Goal: Task Accomplishment & Management: Manage account settings

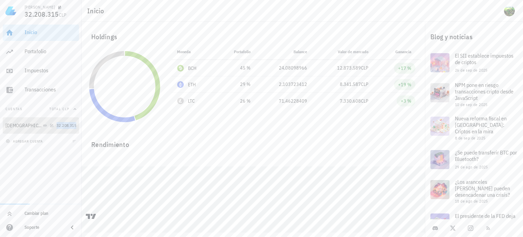
click at [64, 128] on span "32.208.315" at bounding box center [67, 125] width 20 height 5
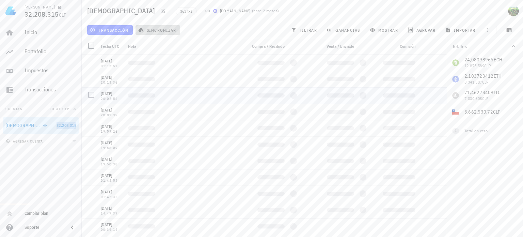
click at [154, 31] on span "sincronizar" at bounding box center [158, 29] width 36 height 5
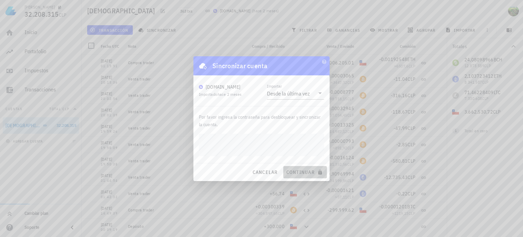
click at [298, 173] on span "continuar" at bounding box center [305, 172] width 38 height 6
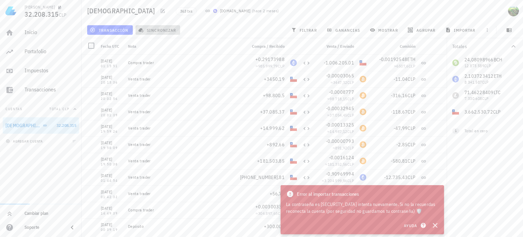
click at [157, 32] on span "sincronizar" at bounding box center [158, 29] width 36 height 5
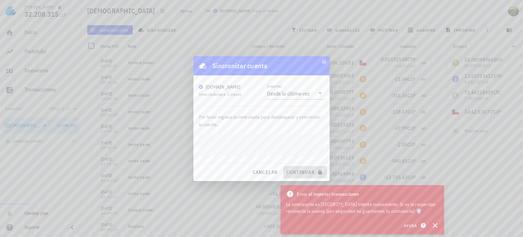
click at [295, 172] on span "continuar" at bounding box center [305, 172] width 38 height 6
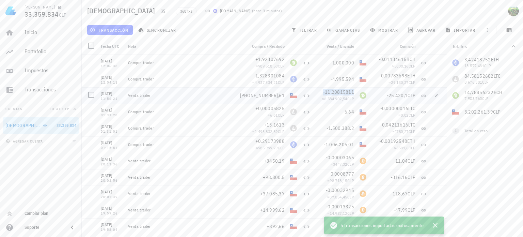
click at [324, 94] on span "-11,20815811" at bounding box center [338, 92] width 31 height 6
click at [328, 100] on span "6.584.902,54" at bounding box center [335, 98] width 23 height 5
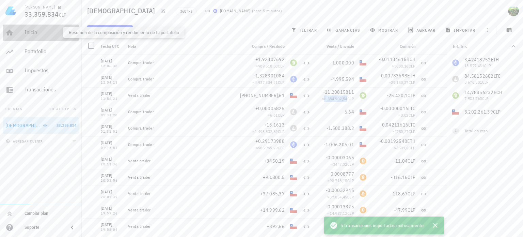
click at [35, 31] on div "Inicio" at bounding box center [51, 32] width 52 height 6
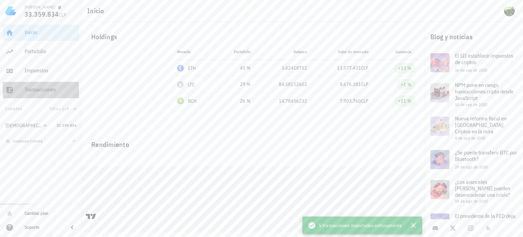
click at [33, 92] on div "Transacciones" at bounding box center [51, 89] width 52 height 6
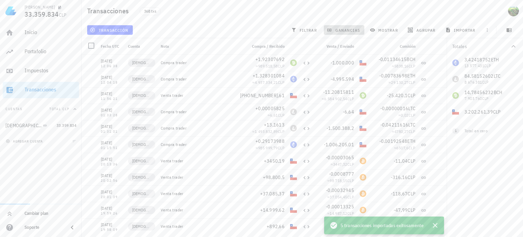
click at [345, 30] on span "ganancias" at bounding box center [344, 29] width 32 height 5
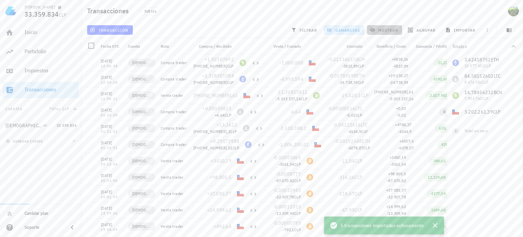
click at [380, 30] on span "mostrar" at bounding box center [384, 29] width 27 height 5
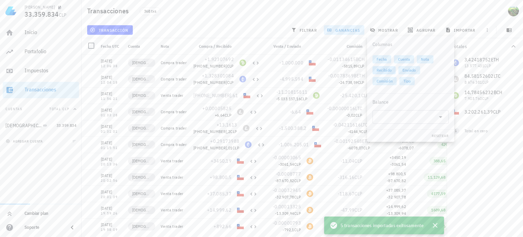
click at [389, 70] on span "Recibido" at bounding box center [383, 70] width 15 height 8
click at [408, 70] on span "Enviado" at bounding box center [409, 70] width 14 height 8
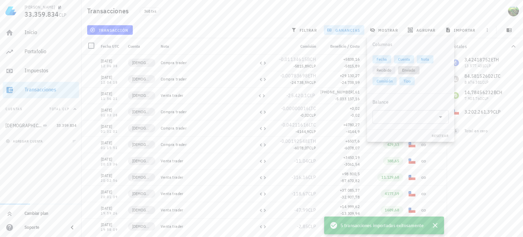
click at [408, 70] on span "Enviado" at bounding box center [408, 70] width 13 height 8
click at [386, 69] on span "Recibido" at bounding box center [383, 70] width 15 height 8
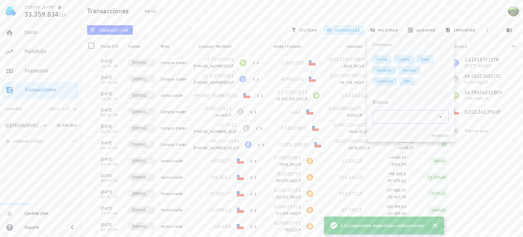
click at [439, 116] on icon at bounding box center [440, 117] width 8 height 8
click at [436, 84] on div "Fecha Cuenta Nota Recibido Enviado Comisión Tipo" at bounding box center [410, 69] width 76 height 35
click at [373, 6] on div "Transacciones 368 txs" at bounding box center [302, 11] width 441 height 22
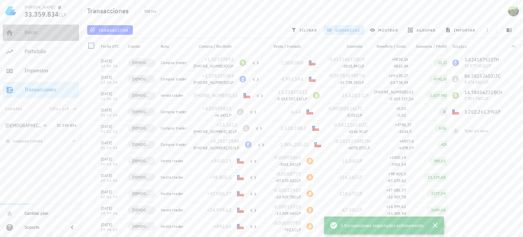
click at [27, 34] on div "Inicio" at bounding box center [51, 32] width 52 height 6
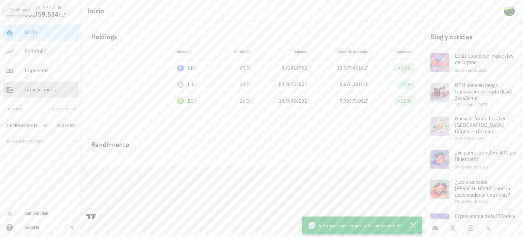
click at [29, 90] on div "Transacciones" at bounding box center [51, 89] width 52 height 6
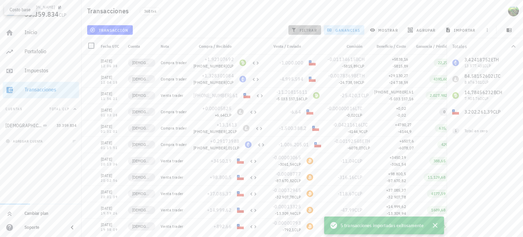
click at [304, 29] on span "filtrar" at bounding box center [304, 29] width 25 height 5
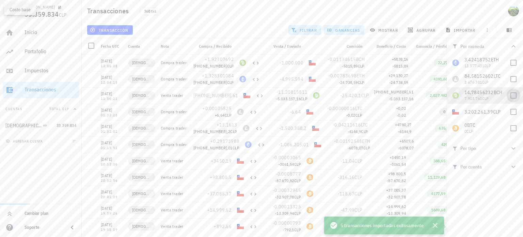
click at [513, 95] on div at bounding box center [514, 96] width 12 height 12
checkbox input "true"
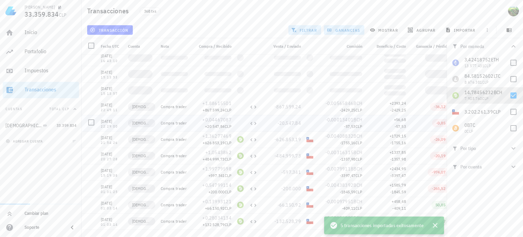
scroll to position [136, 0]
click at [435, 226] on icon "button" at bounding box center [435, 225] width 8 height 8
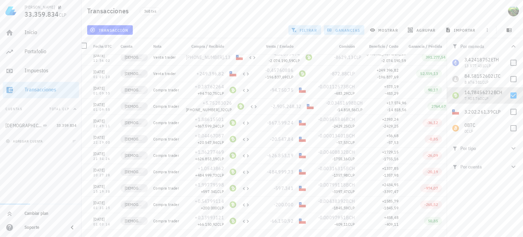
scroll to position [0, 0]
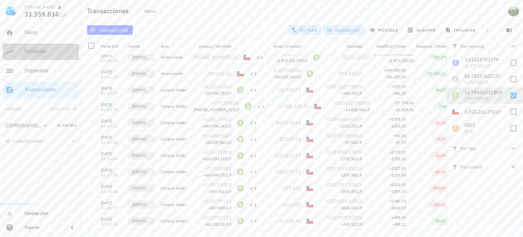
click at [34, 53] on div "Portafolio" at bounding box center [51, 51] width 52 height 6
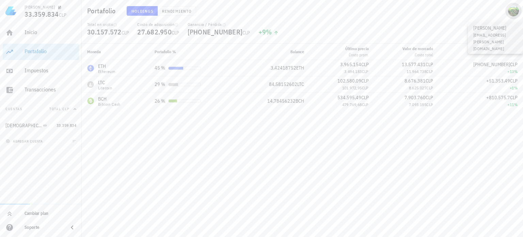
click at [510, 12] on div "avatar" at bounding box center [513, 10] width 11 height 11
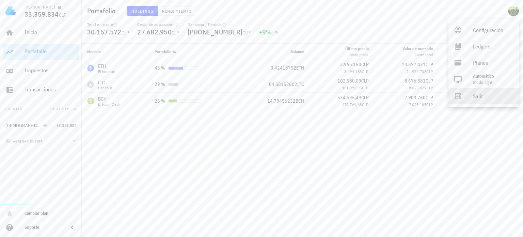
drag, startPoint x: 469, startPoint y: 97, endPoint x: 369, endPoint y: 6, distance: 135.5
click at [469, 97] on link "Salir" at bounding box center [483, 96] width 70 height 16
